Goal: Task Accomplishment & Management: Use online tool/utility

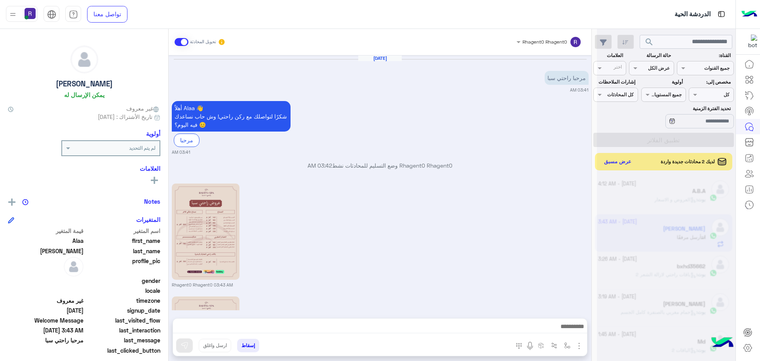
scroll to position [117, 0]
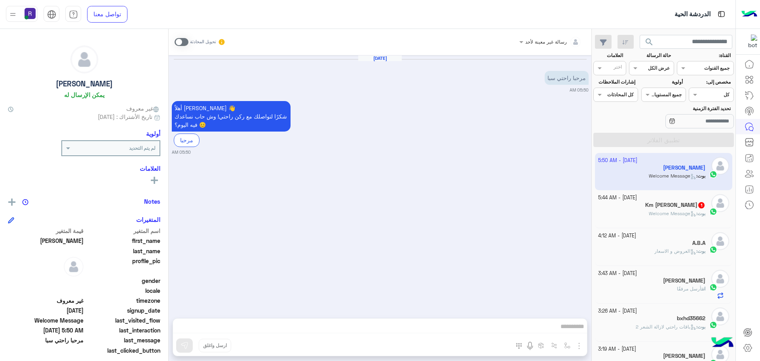
click at [685, 215] on span "Welcome Message" at bounding box center [673, 213] width 48 height 6
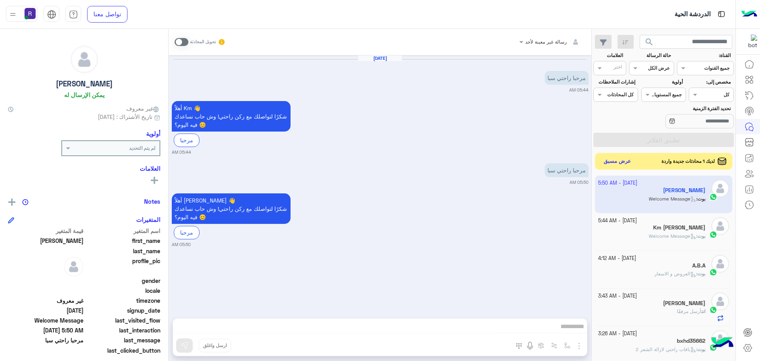
click at [612, 163] on button "عرض مسبق" at bounding box center [617, 161] width 33 height 11
